Goal: Transaction & Acquisition: Purchase product/service

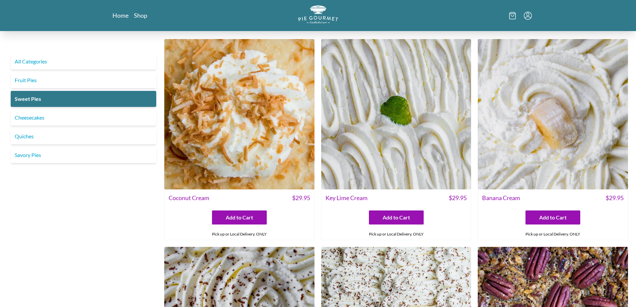
click at [528, 15] on icon "Menu" at bounding box center [527, 13] width 3 height 3
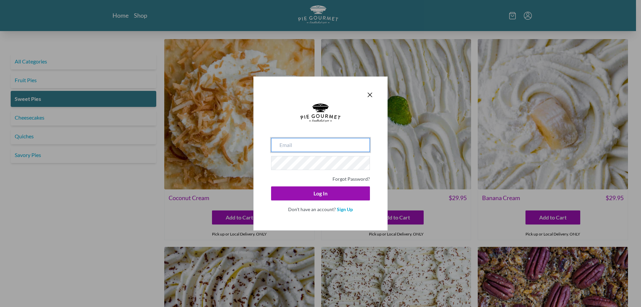
click at [313, 142] on input "email" at bounding box center [320, 145] width 99 height 14
type input "[EMAIL_ADDRESS][DOMAIN_NAME]"
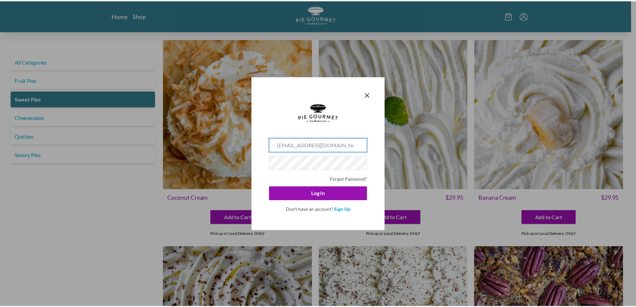
scroll to position [0, 117]
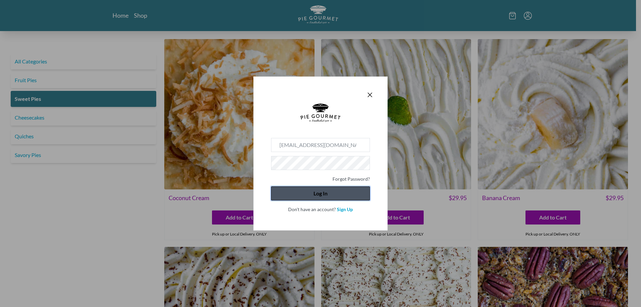
click at [287, 197] on button "Log In" at bounding box center [320, 193] width 99 height 14
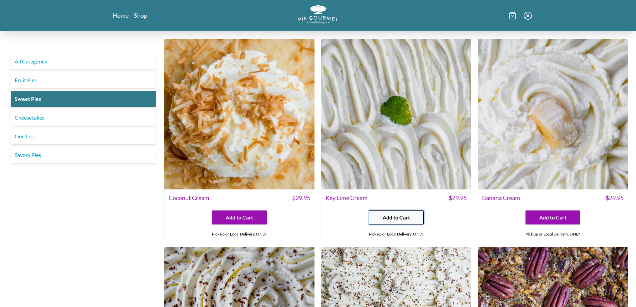
click at [408, 212] on button "Add to Cart" at bounding box center [396, 217] width 55 height 14
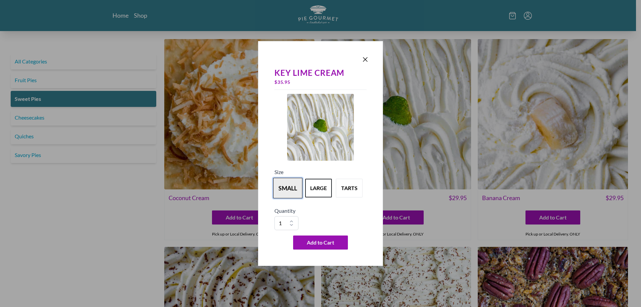
click at [286, 183] on button "small" at bounding box center [287, 188] width 29 height 21
click at [323, 241] on span "Add to Cart" at bounding box center [320, 243] width 27 height 8
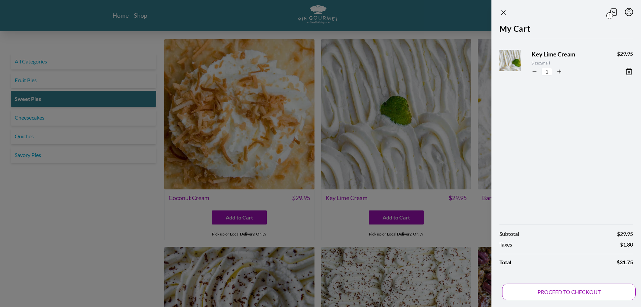
click at [585, 289] on button "PROCEED TO CHECKOUT" at bounding box center [569, 292] width 134 height 17
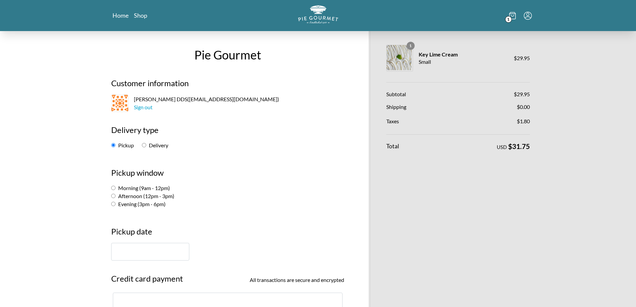
click at [114, 187] on input "Morning (9am - 12pm)" at bounding box center [113, 188] width 4 height 4
radio input "true"
click at [144, 251] on input "text" at bounding box center [150, 252] width 78 height 18
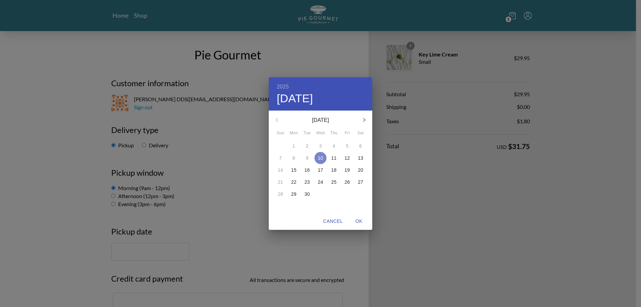
click at [319, 154] on button "10" at bounding box center [321, 158] width 12 height 12
click at [364, 222] on span "OK" at bounding box center [359, 221] width 16 height 8
type input "[DATE]"
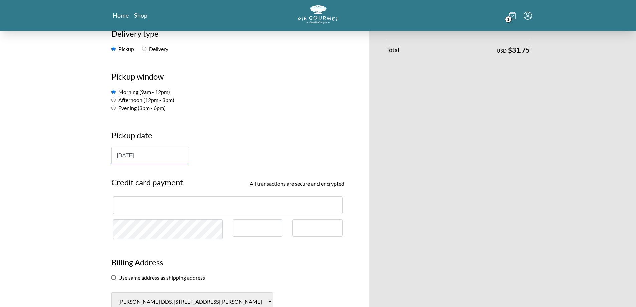
scroll to position [100, 0]
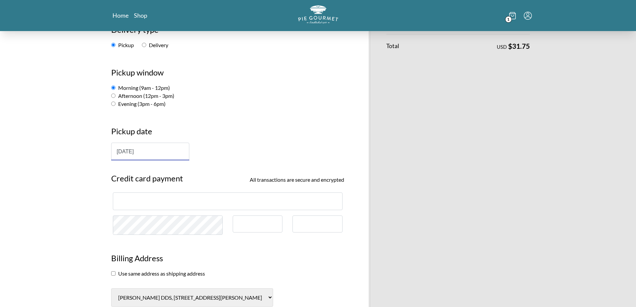
click at [149, 196] on div at bounding box center [228, 201] width 230 height 18
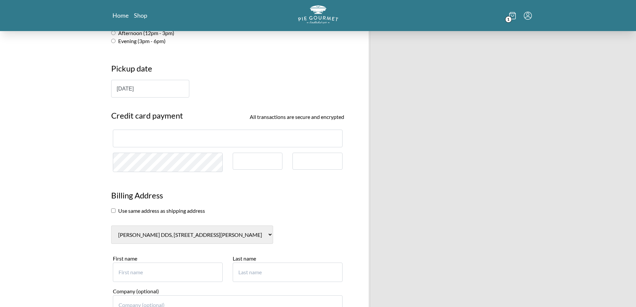
scroll to position [167, 0]
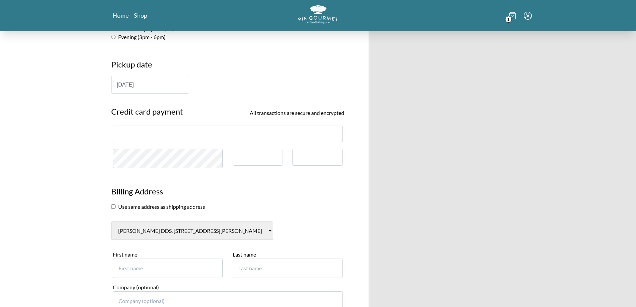
click at [124, 272] on input "First name" at bounding box center [168, 268] width 110 height 19
click at [127, 263] on input "First name" at bounding box center [168, 268] width 110 height 19
drag, startPoint x: 146, startPoint y: 271, endPoint x: 60, endPoint y: 271, distance: 85.8
click at [62, 271] on div "Pie Gourmet Customer information [PERSON_NAME] DDS ( [EMAIL_ADDRESS][DOMAIN_NAM…" at bounding box center [318, 217] width 636 height 706
type input "[PERSON_NAME]"
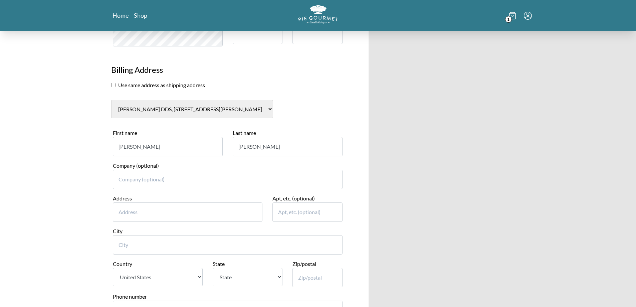
scroll to position [301, 0]
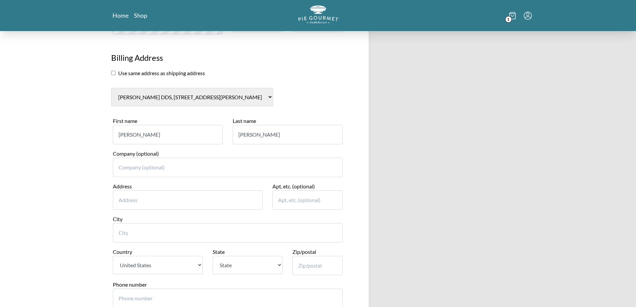
type input "[PERSON_NAME]"
click at [141, 204] on input "Address" at bounding box center [188, 199] width 150 height 19
type input "1629 [GEOGRAPHIC_DATA]"
type input "[PERSON_NAME]"
select select "VA"
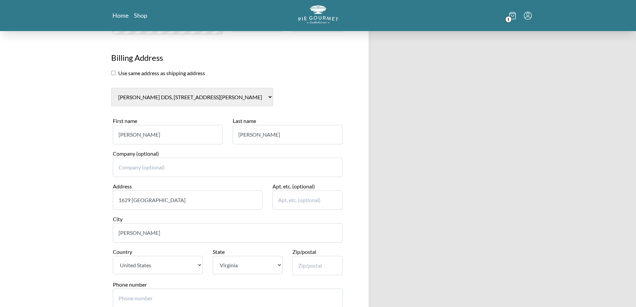
type input "22102"
type input "7032817104"
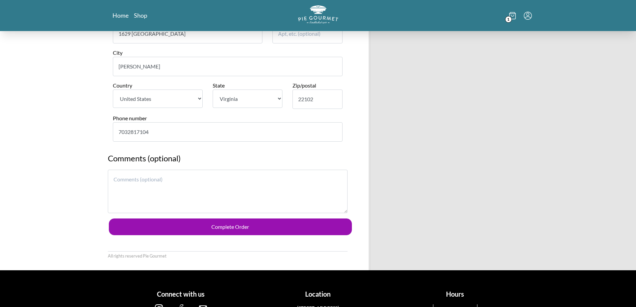
scroll to position [468, 0]
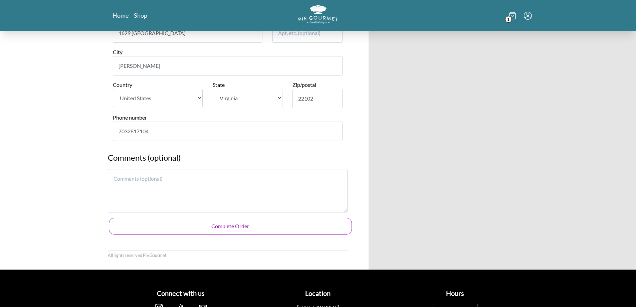
click at [245, 230] on button "Complete Order" at bounding box center [230, 226] width 243 height 17
